Goal: Navigation & Orientation: Find specific page/section

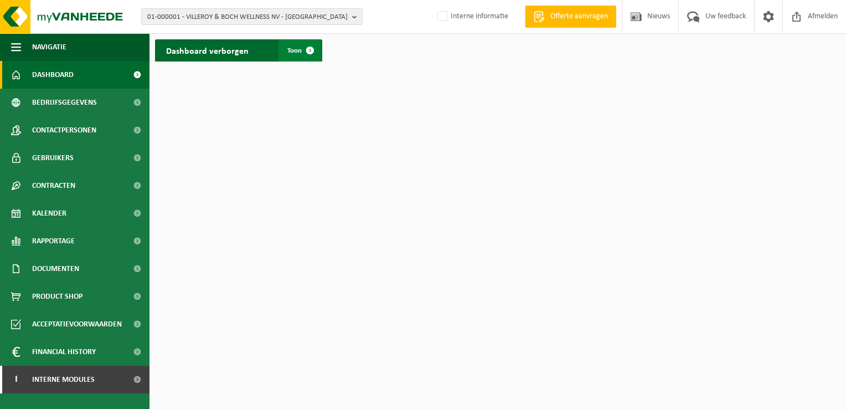
click at [308, 49] on span at bounding box center [310, 50] width 22 height 22
